Goal: Find specific page/section: Locate a particular part of the current website

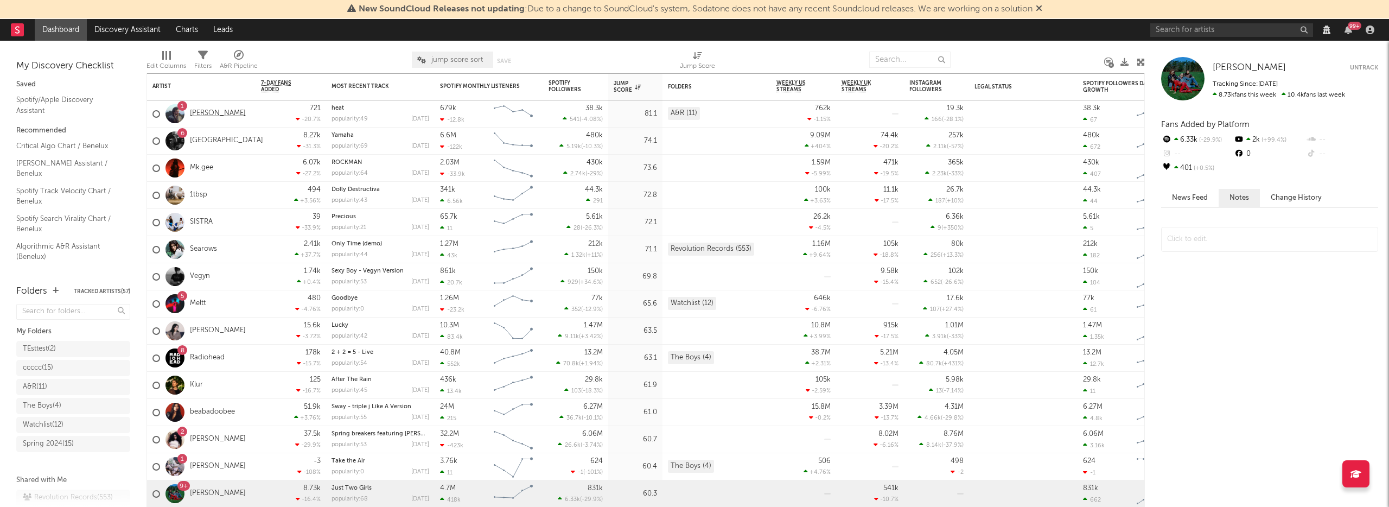
click at [207, 113] on link "[PERSON_NAME]" at bounding box center [218, 113] width 56 height 9
